Goal: Task Accomplishment & Management: Use online tool/utility

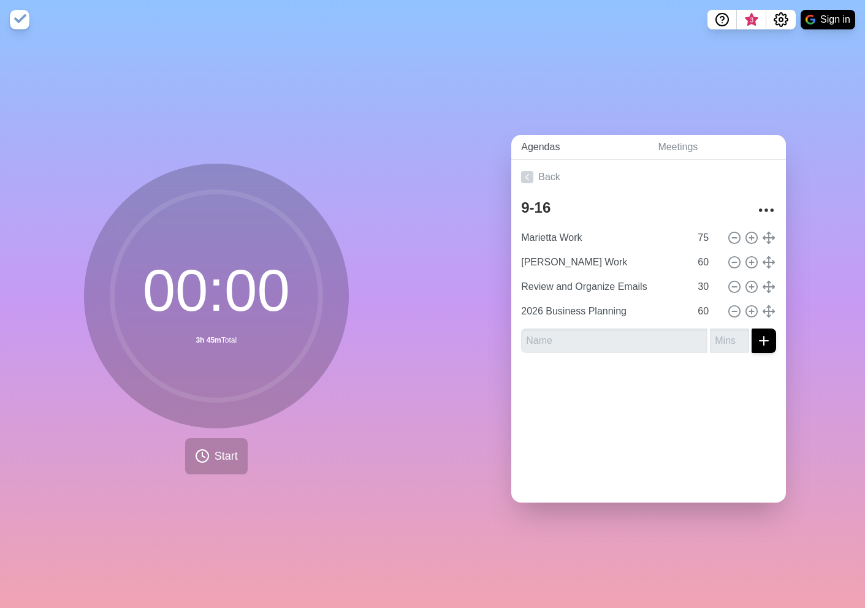
click at [544, 151] on link "Agendas" at bounding box center [579, 147] width 137 height 25
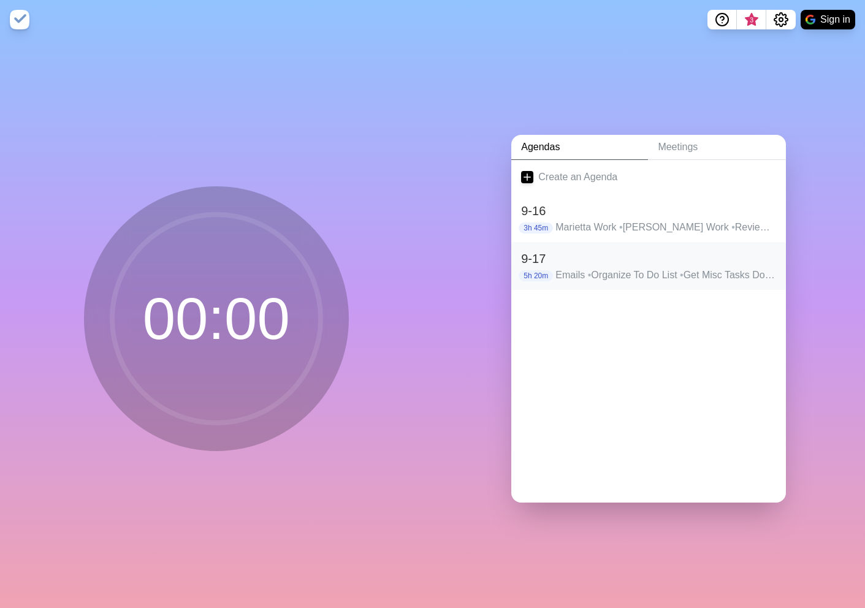
click at [604, 256] on h2 "9-17" at bounding box center [648, 259] width 255 height 18
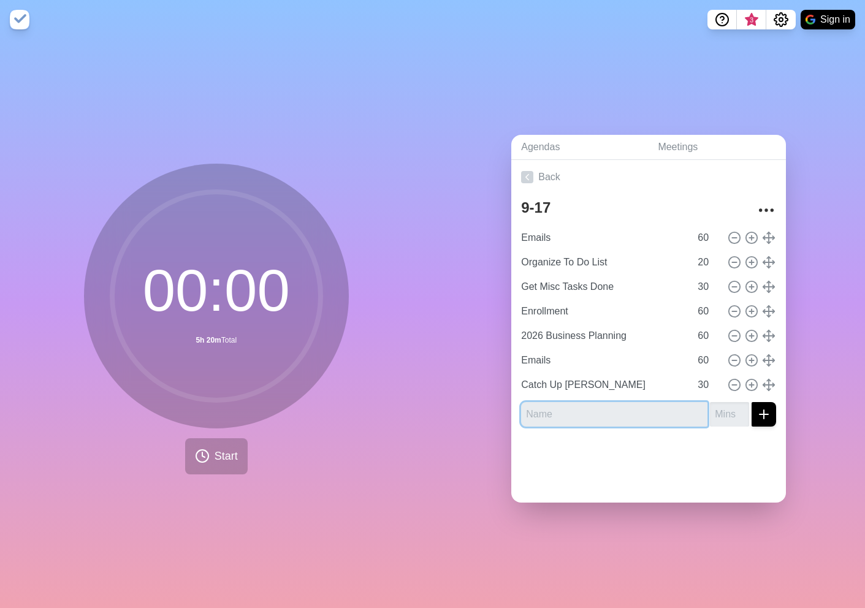
click at [605, 416] on input "text" at bounding box center [614, 414] width 186 height 25
type input "T2B Billing Issue"
click at [723, 414] on input "number" at bounding box center [729, 414] width 39 height 25
type input "30"
click at [663, 440] on div at bounding box center [648, 461] width 275 height 49
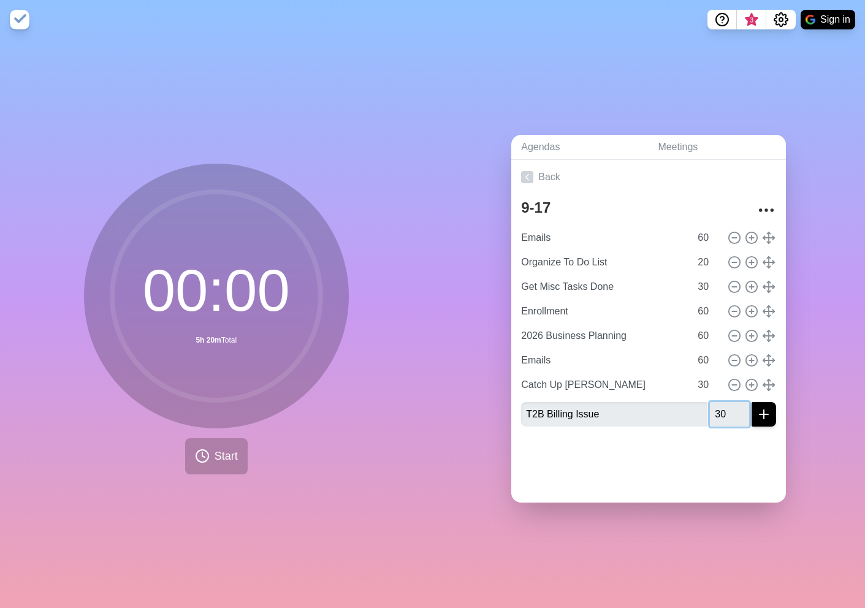
click at [733, 410] on input "30" at bounding box center [729, 414] width 39 height 25
click at [752, 402] on button "submit" at bounding box center [764, 414] width 25 height 25
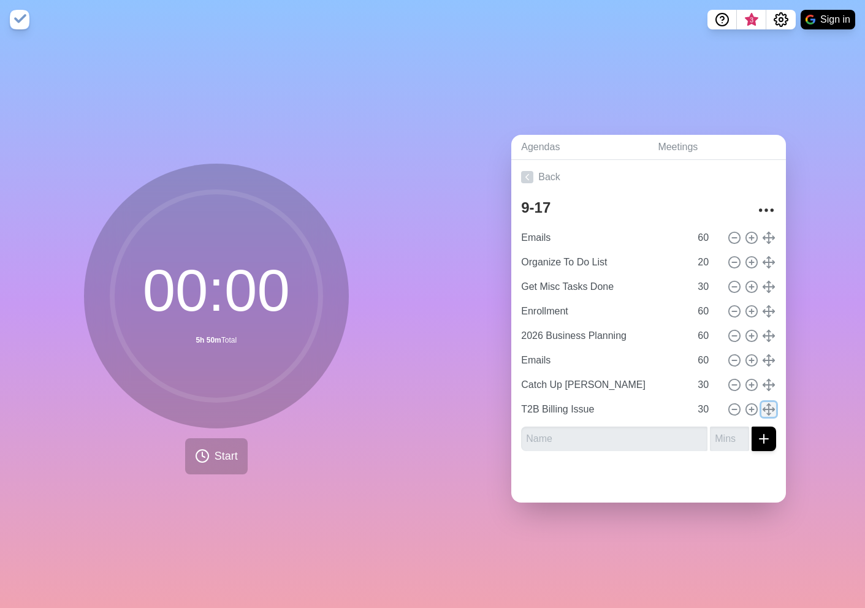
click at [768, 411] on icon at bounding box center [768, 409] width 13 height 13
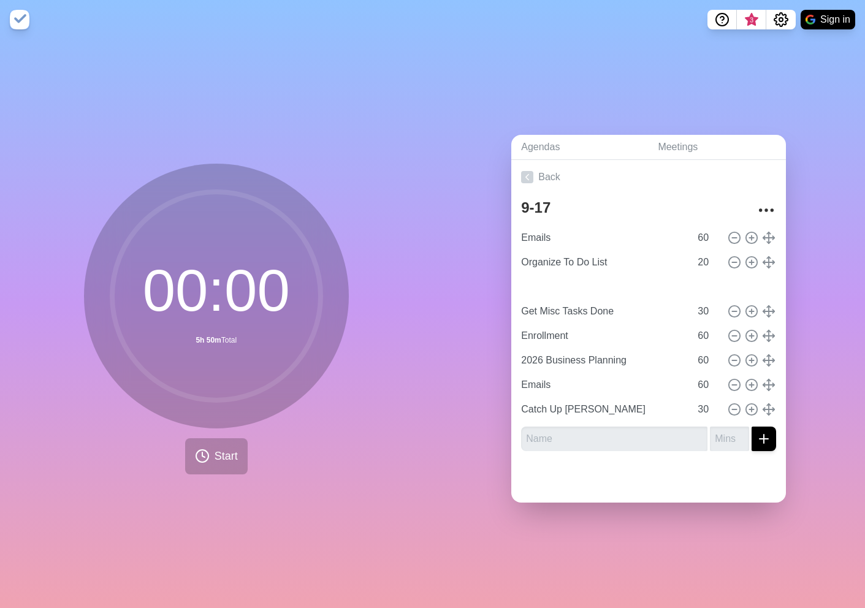
type input "T2B Billing Issue"
type input "Get Misc Tasks Done"
type input "30"
type input "Enrollment"
type input "2026 Business Planning"
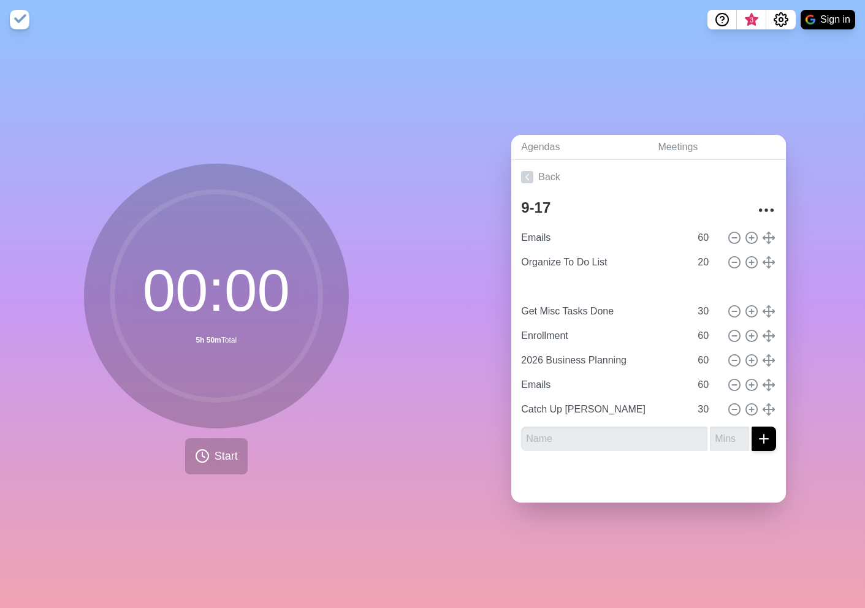
type input "Emails"
type input "60"
type input "Catch Up [PERSON_NAME]"
type input "2026 Business Planning"
type input "Get Misc Tasks Done"
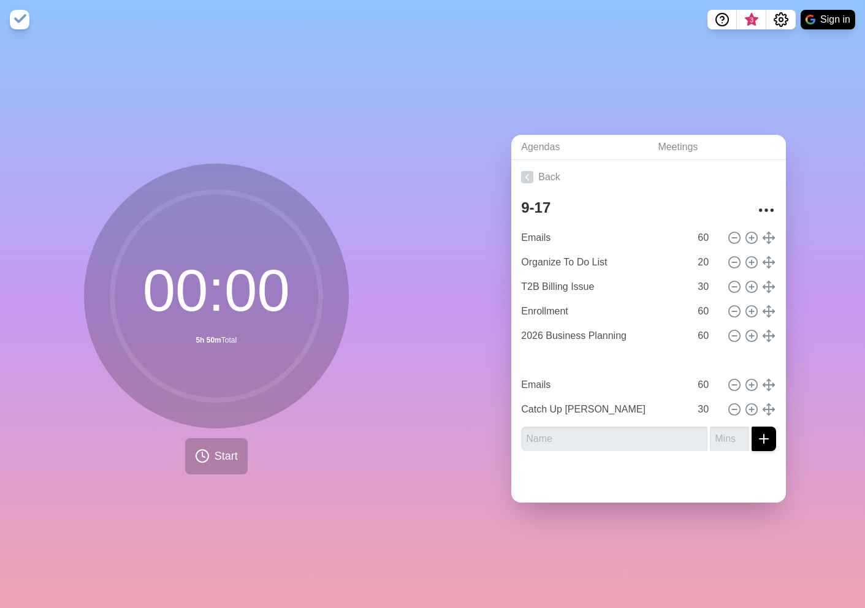
type input "30"
type input "Enrollment"
type input "60"
click at [207, 466] on button "Start" at bounding box center [216, 456] width 63 height 36
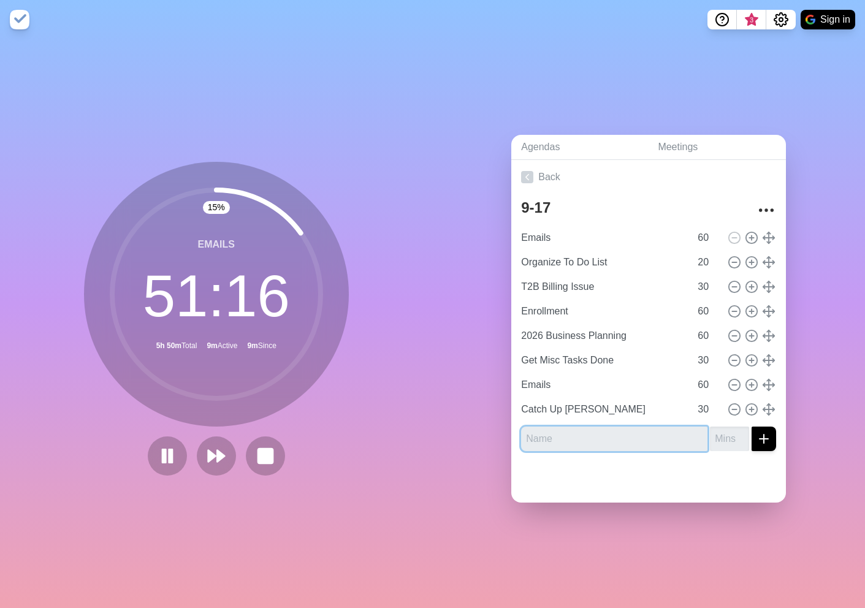
click at [579, 438] on input "text" at bounding box center [614, 439] width 186 height 25
type input "Prep for [PERSON_NAME] Call"
click at [725, 439] on input "number" at bounding box center [729, 439] width 39 height 25
type input "30"
click at [752, 427] on button "submit" at bounding box center [764, 439] width 25 height 25
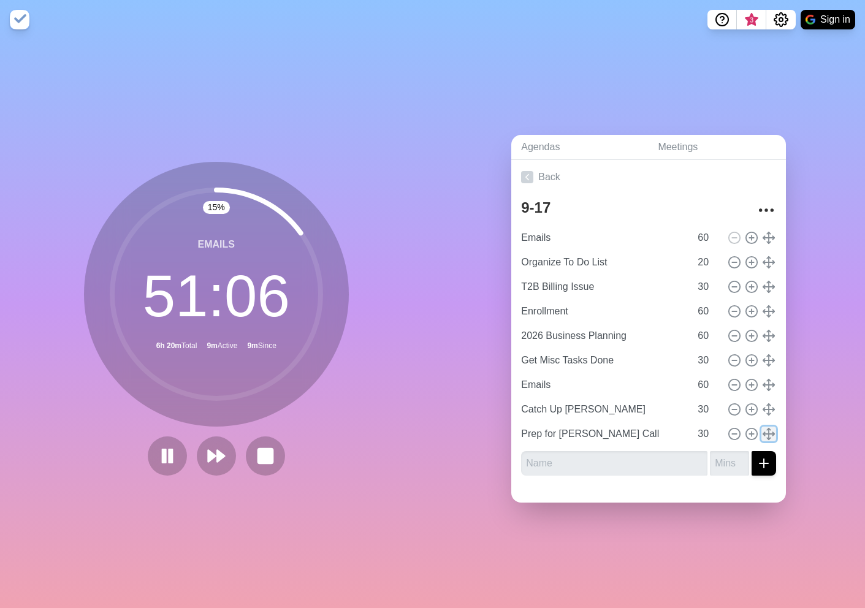
click at [767, 437] on icon at bounding box center [768, 433] width 13 height 13
drag, startPoint x: 767, startPoint y: 437, endPoint x: 761, endPoint y: 349, distance: 87.3
click at [761, 349] on div "Emails 60 Organize To Do List 20 T2B Billing Issue 30 Enrollment 60 2026 Busine…" at bounding box center [648, 336] width 255 height 221
type input "Prep for [PERSON_NAME] Call"
type input "T2B Billing Issue"
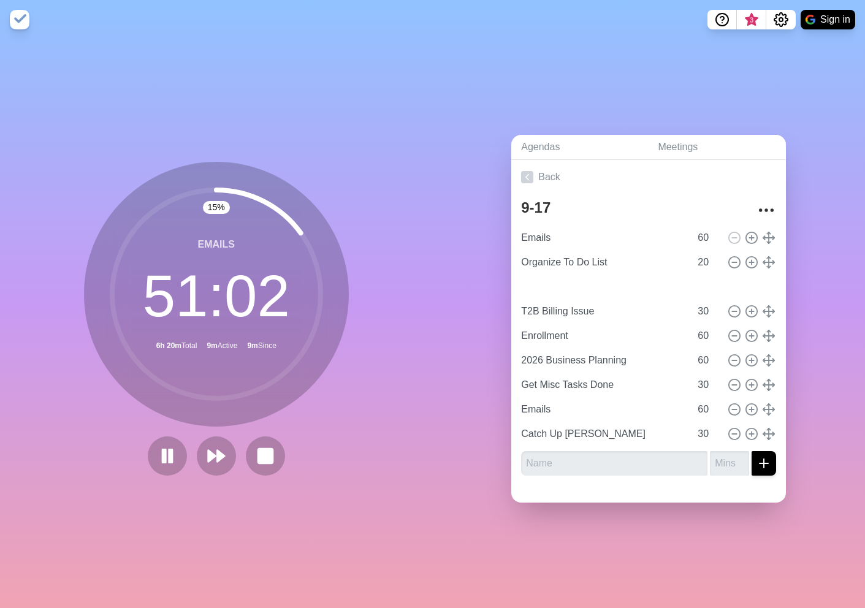
type input "30"
type input "Enrollment"
type input "2026 Business Planning"
type input "60"
type input "Get Misc Tasks Done"
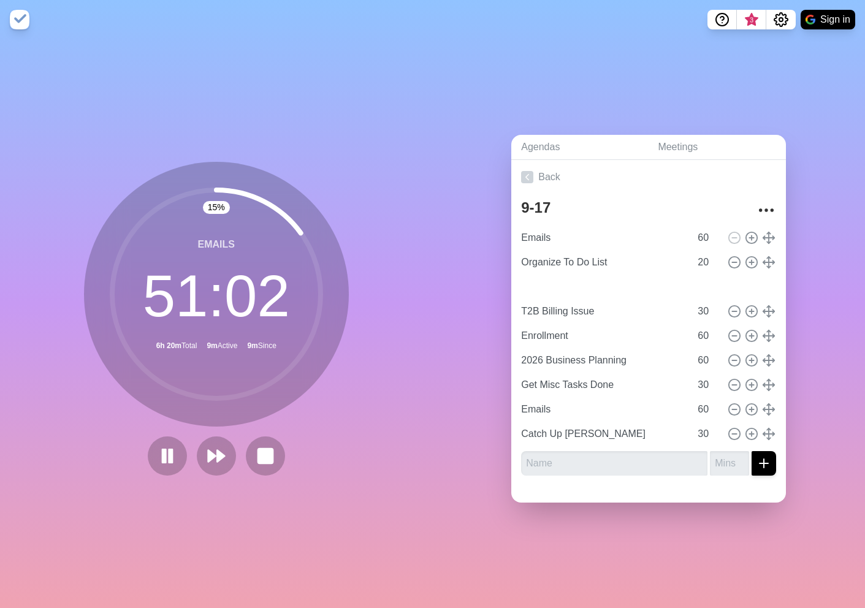
type input "30"
type input "Emails"
type input "60"
type input "Catch Up [PERSON_NAME]"
